Goal: Obtain resource: Obtain resource

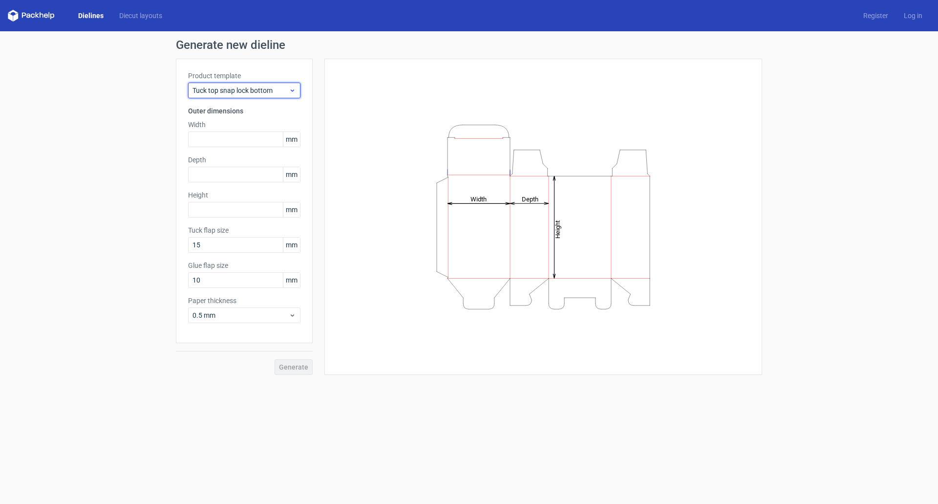
click at [214, 92] on span "Tuck top snap lock bottom" at bounding box center [240, 90] width 96 height 10
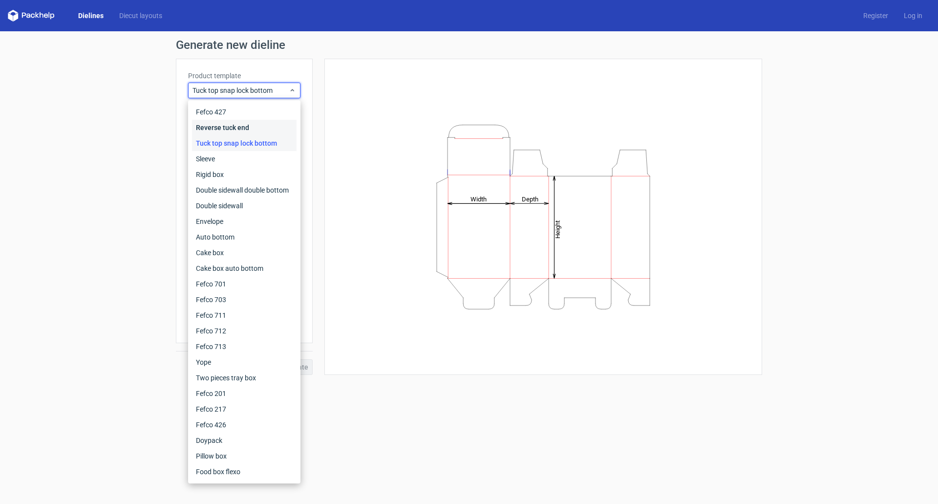
click at [222, 129] on div "Reverse tuck end" at bounding box center [244, 128] width 105 height 16
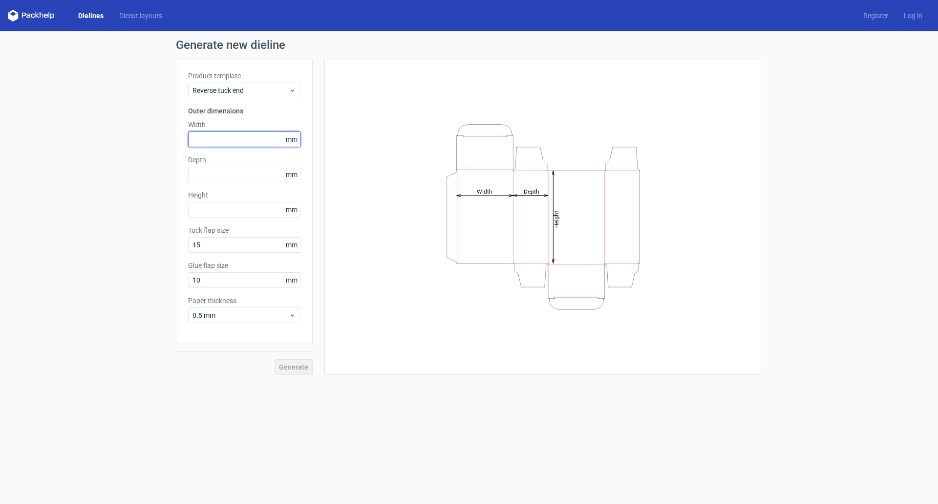
click at [222, 135] on input "text" at bounding box center [244, 139] width 112 height 16
type input "88"
type input "117"
click at [225, 173] on input "text" at bounding box center [244, 175] width 112 height 16
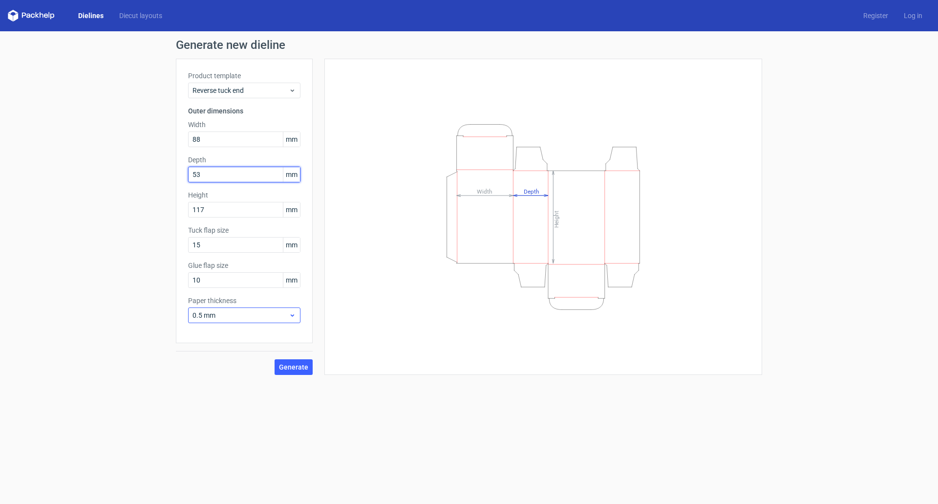
type input "53"
click at [256, 317] on span "0.5 mm" at bounding box center [240, 315] width 96 height 10
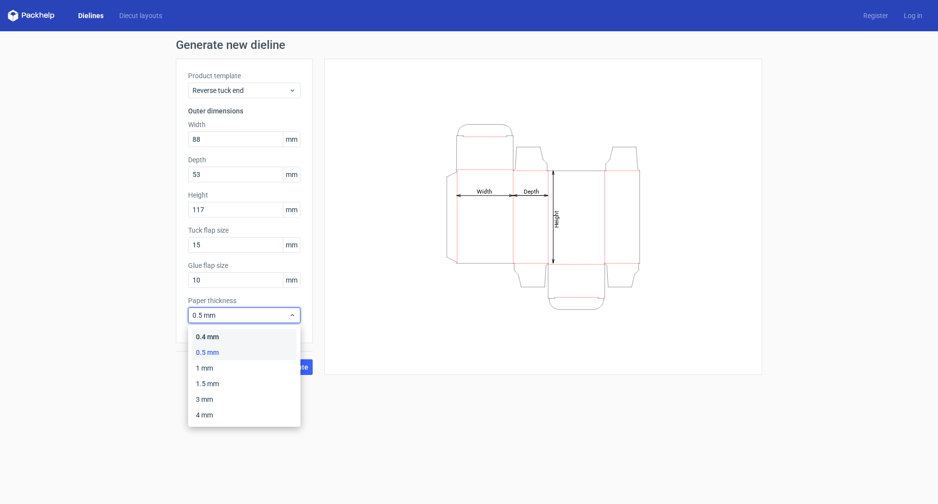
click at [241, 335] on div "0.4 mm" at bounding box center [244, 337] width 105 height 16
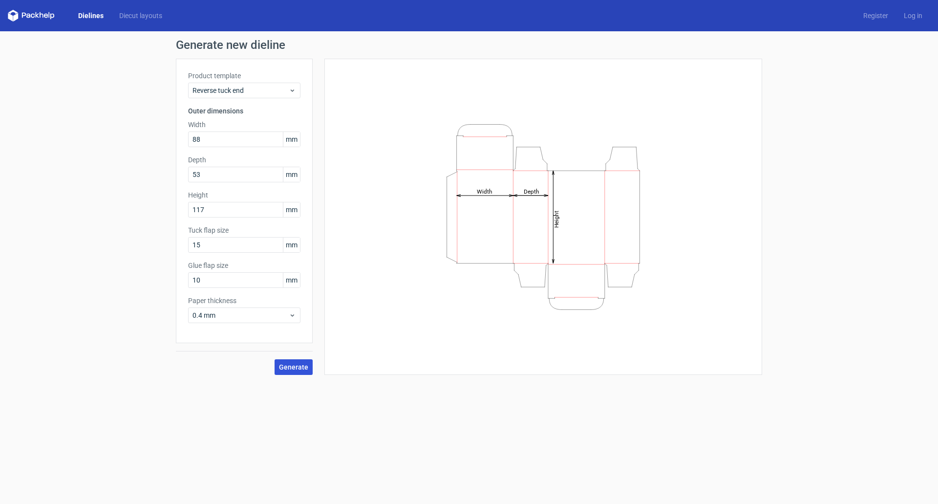
click at [292, 335] on span "Generate" at bounding box center [293, 366] width 29 height 7
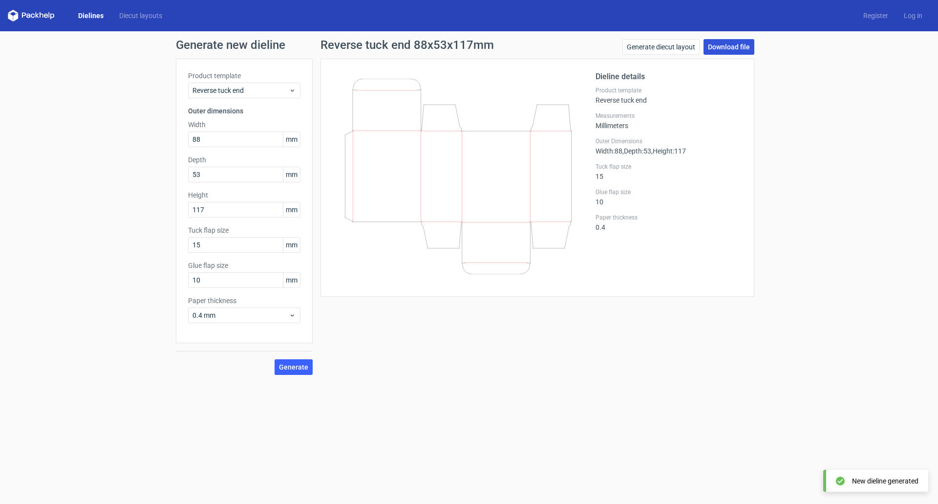
click at [625, 44] on link "Download file" at bounding box center [728, 47] width 51 height 16
click at [625, 48] on link "Generate diecut layout" at bounding box center [660, 47] width 77 height 16
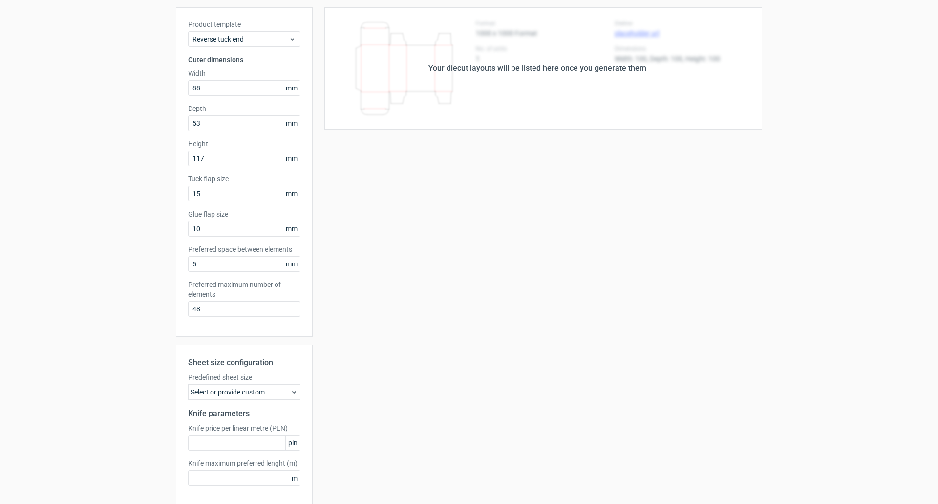
scroll to position [93, 0]
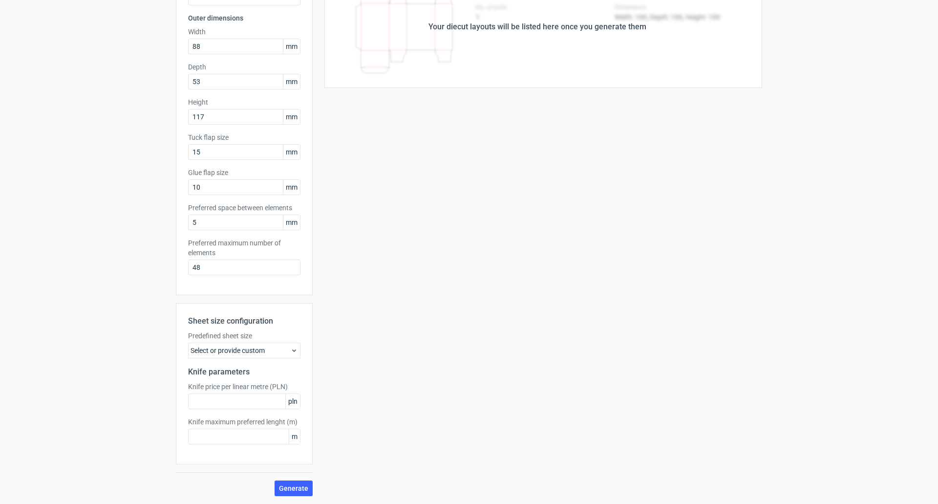
click at [211, 335] on div "Select or provide custom" at bounding box center [244, 350] width 112 height 16
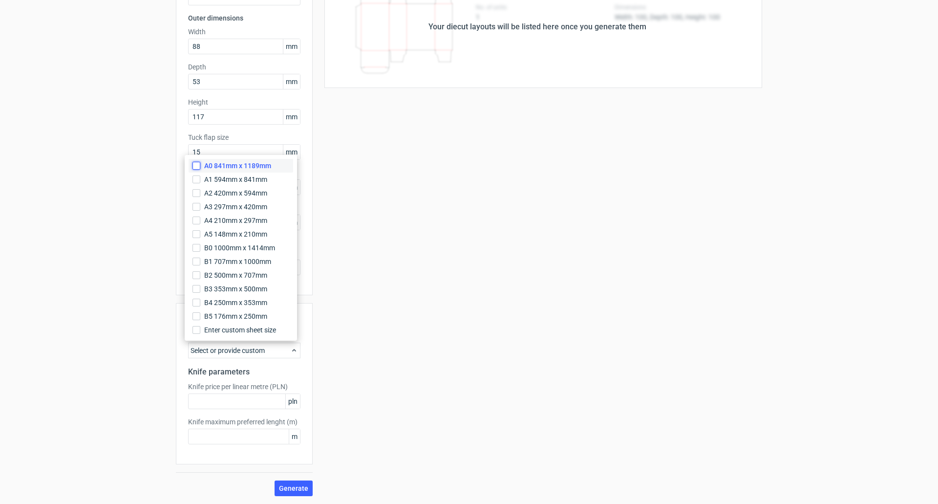
click at [195, 165] on input "A0 841mm x 1189mm" at bounding box center [196, 166] width 8 height 8
click at [116, 205] on div "Generate new layout Product template Reverse tuck end Outer dimensions Width 88…" at bounding box center [469, 220] width 938 height 565
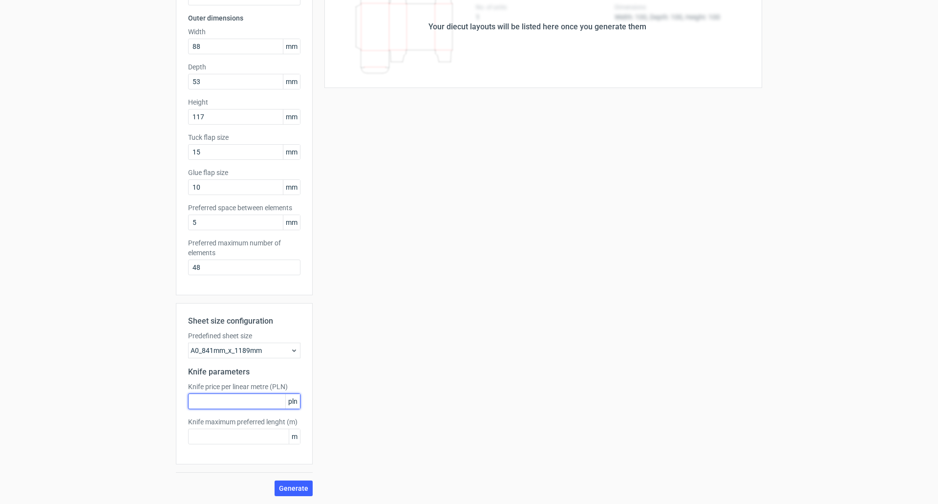
click at [233, 335] on input "text" at bounding box center [244, 401] width 112 height 16
type input "1"
click at [224, 335] on input "text" at bounding box center [244, 436] width 112 height 16
type input "1"
click at [298, 335] on span "Generate" at bounding box center [293, 488] width 29 height 7
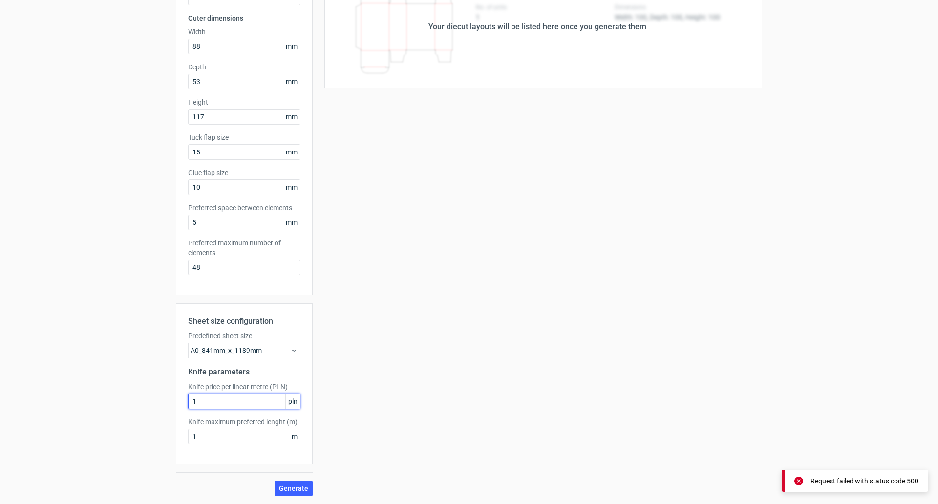
click at [215, 335] on input "1" at bounding box center [244, 401] width 112 height 16
type input "10"
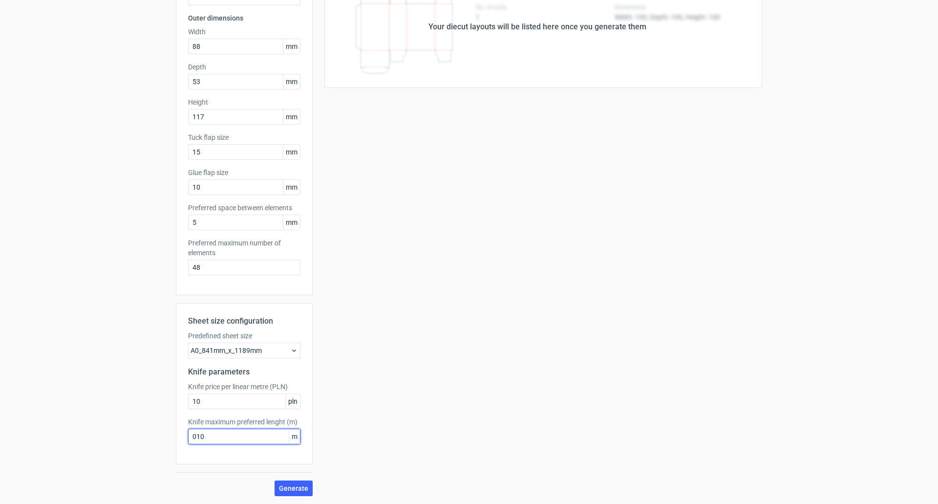
drag, startPoint x: 193, startPoint y: 440, endPoint x: 141, endPoint y: 424, distance: 54.1
click at [155, 335] on div "Generate new layout Product template Reverse tuck end Outer dimensions Width 88…" at bounding box center [469, 220] width 938 height 565
type input "10"
click at [289, 335] on span "Generate" at bounding box center [293, 488] width 29 height 7
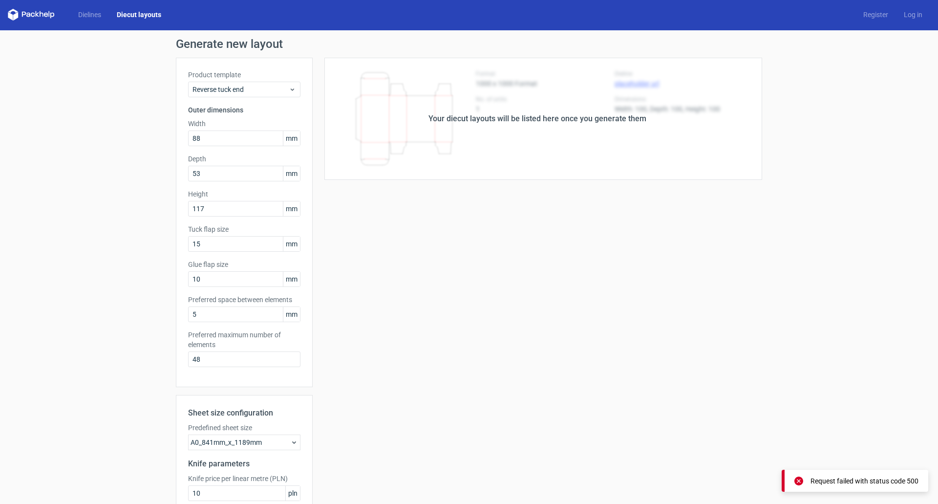
scroll to position [0, 0]
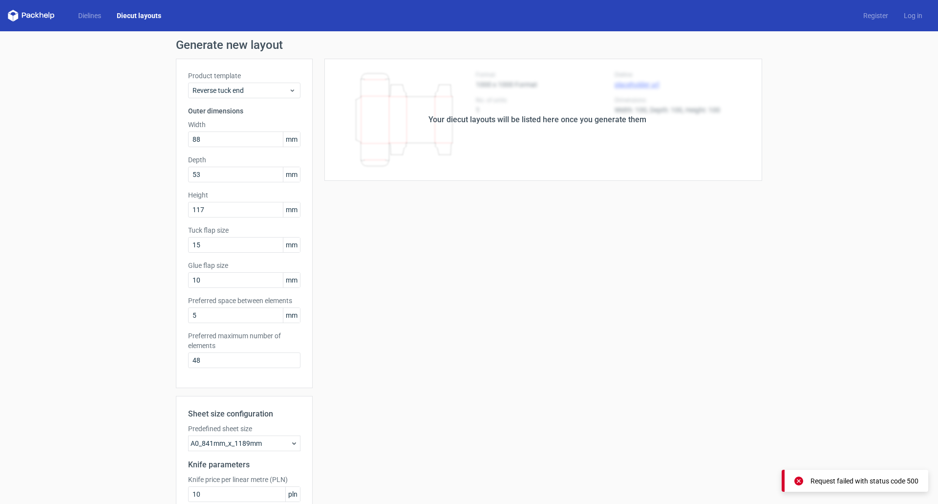
click at [514, 127] on div "Your diecut layouts will be listed here once you generate them" at bounding box center [537, 120] width 449 height 122
